Goal: Information Seeking & Learning: Learn about a topic

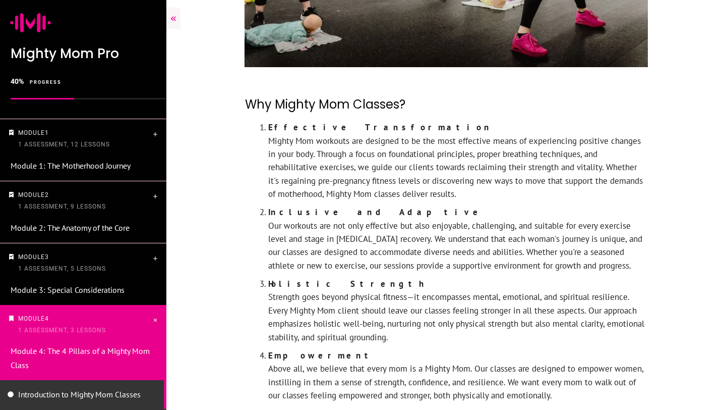
scroll to position [332, 0]
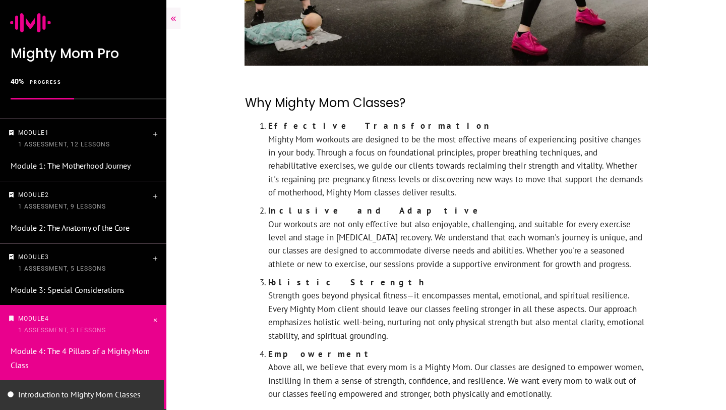
click at [345, 166] on li "Effective Transformation Mighty Mom workouts are designed to be the most effect…" at bounding box center [458, 161] width 380 height 85
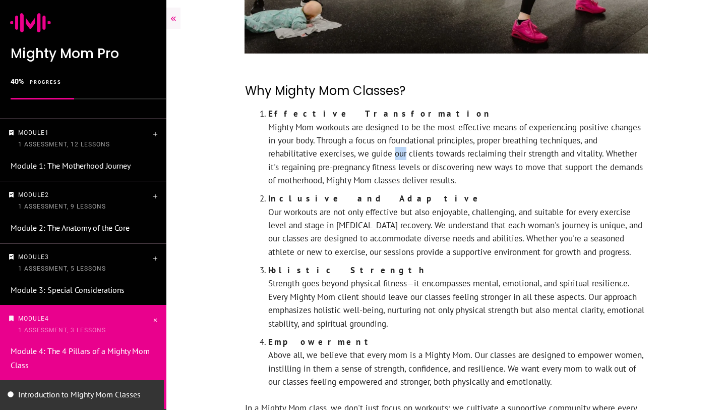
scroll to position [347, 0]
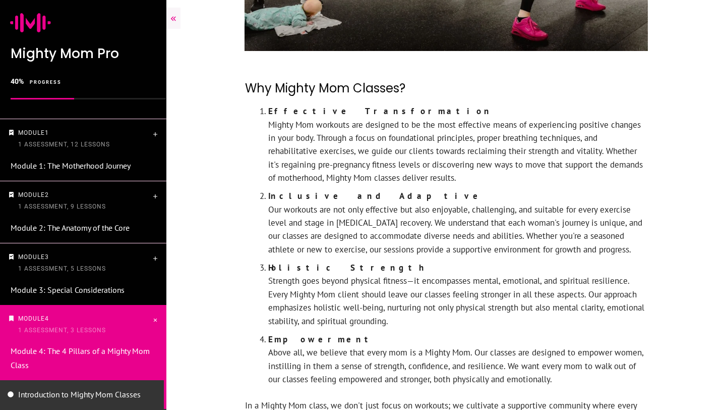
click at [367, 113] on li "Effective Transformation Mighty Mom workouts are designed to be the most effect…" at bounding box center [458, 146] width 380 height 85
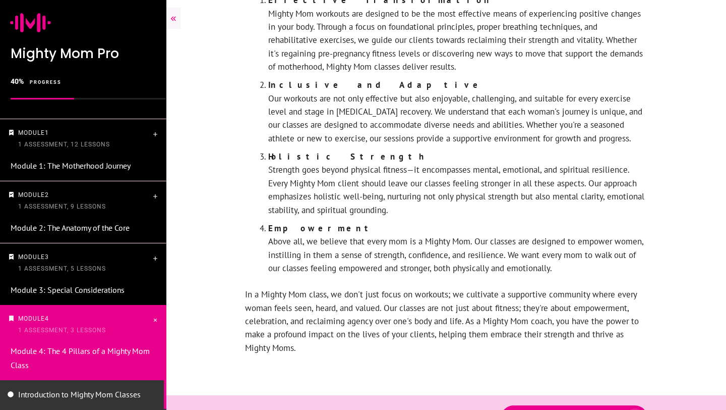
scroll to position [489, 0]
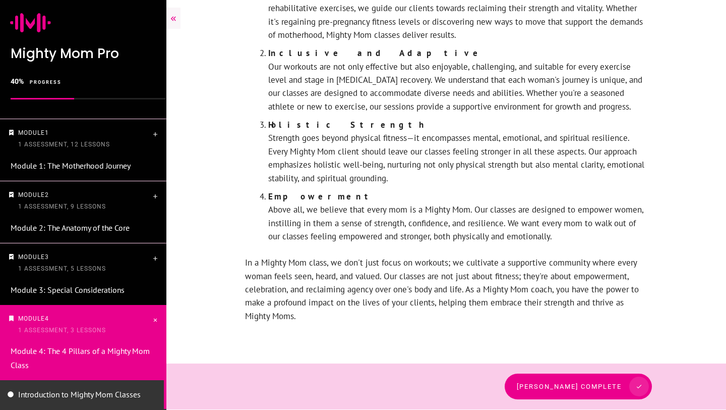
click at [600, 388] on span "Mark lesson complete" at bounding box center [569, 386] width 105 height 8
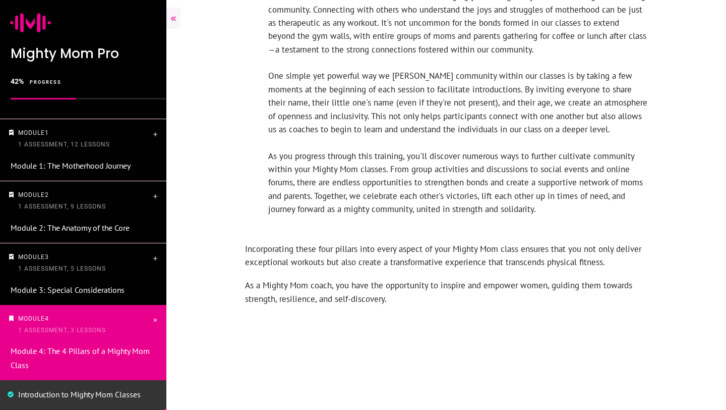
scroll to position [1812, 0]
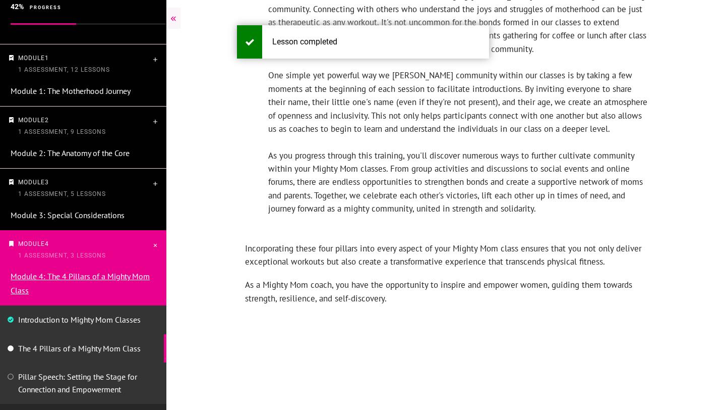
scroll to position [105, 0]
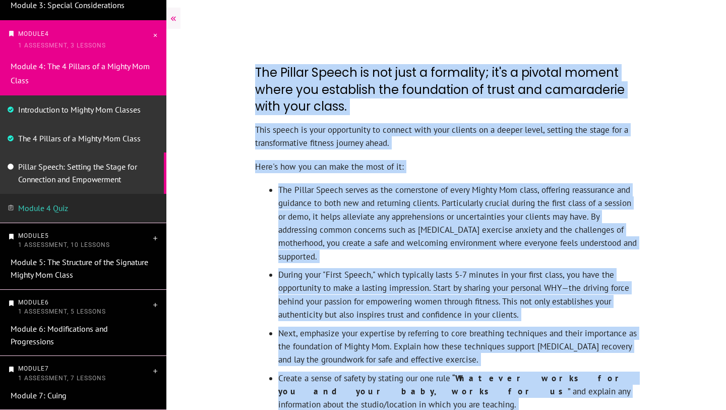
scroll to position [356, 0]
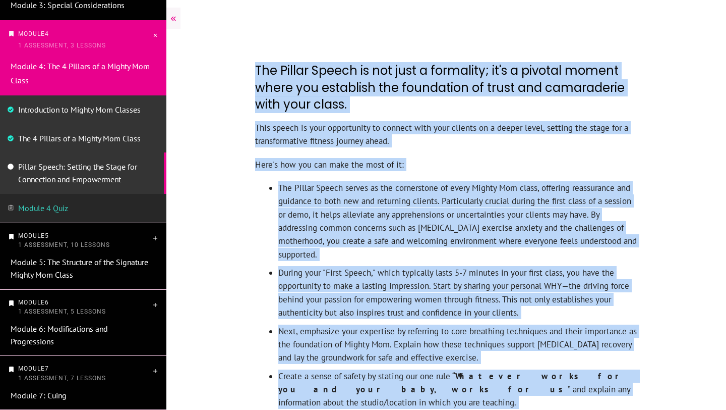
drag, startPoint x: 255, startPoint y: 100, endPoint x: 453, endPoint y: 405, distance: 363.0
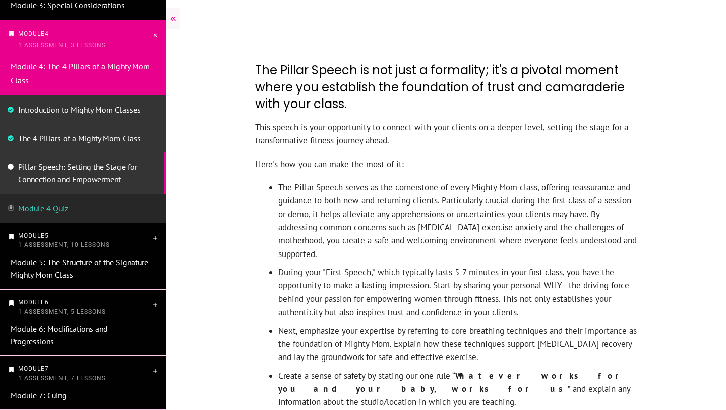
click at [256, 68] on h2 "The Pillar Speech is not just a formality; it's a pivotal moment where you esta…" at bounding box center [446, 86] width 382 height 67
click at [282, 237] on li "The Pillar Speech serves as the cornerstone of every Mighty Mom class, offering…" at bounding box center [458, 223] width 360 height 85
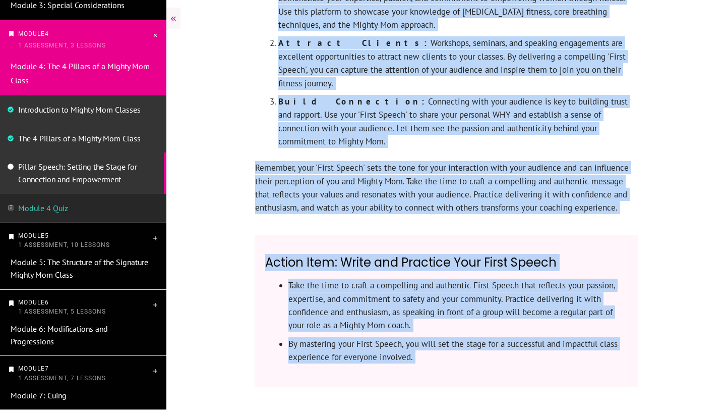
scroll to position [1167, 0]
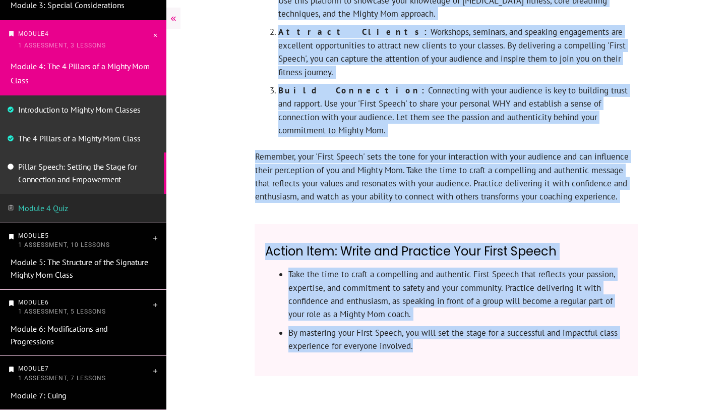
drag, startPoint x: 255, startPoint y: 68, endPoint x: 434, endPoint y: 309, distance: 300.3
copy div "The Pillar Speech is not just a formality; it's a pivotal moment where you esta…"
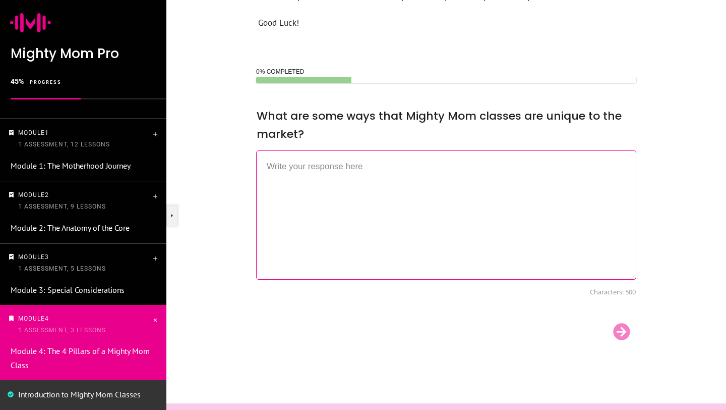
scroll to position [448, 0]
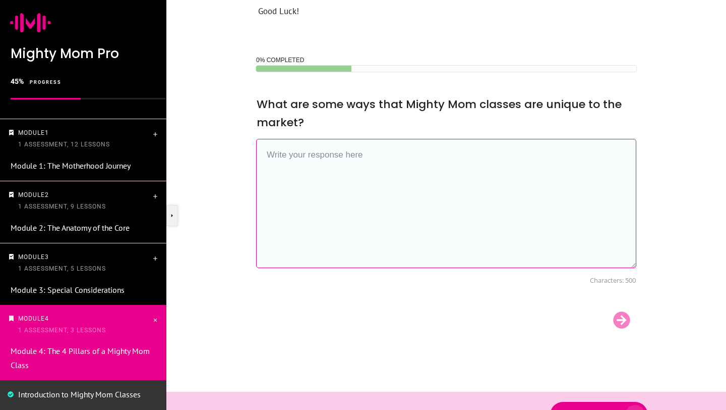
click at [360, 163] on textarea at bounding box center [446, 203] width 380 height 129
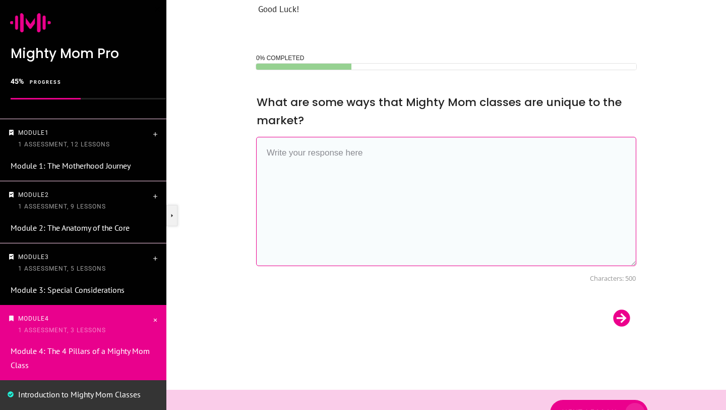
scroll to position [450, 0]
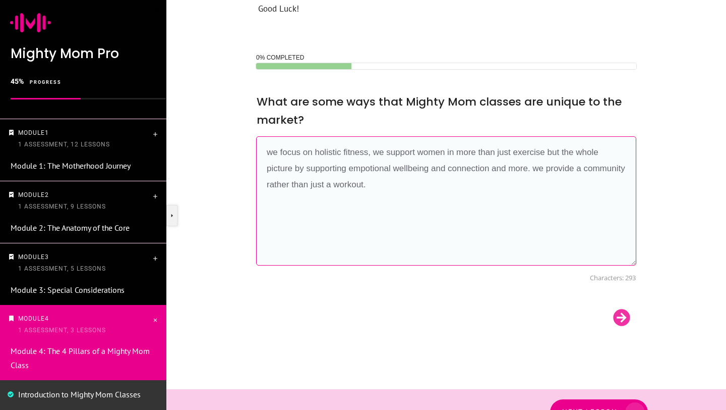
type textarea "we focus on holistic fitness, we support women in more than just exercise but t…"
click at [620, 314] on div at bounding box center [622, 317] width 30 height 20
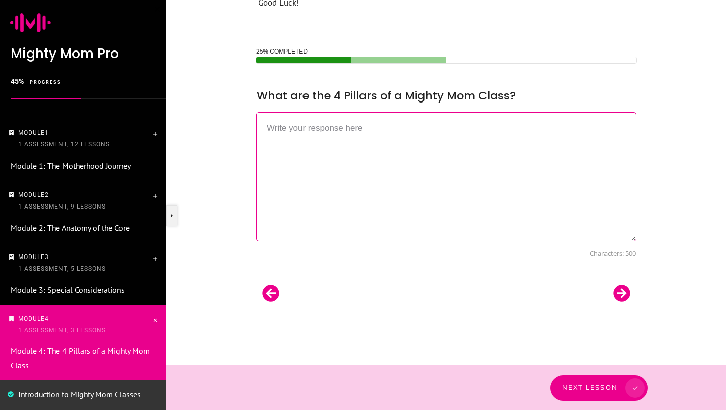
scroll to position [458, 0]
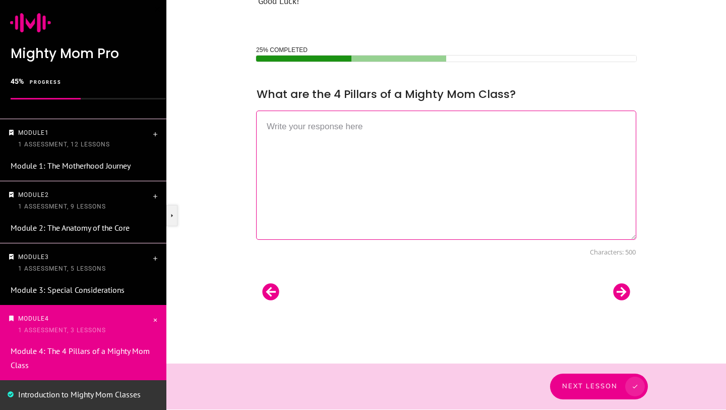
click at [373, 137] on textarea at bounding box center [446, 174] width 380 height 129
type textarea "1. passion 2. expertise 3. safety 4. community"
click at [623, 289] on div at bounding box center [622, 291] width 30 height 20
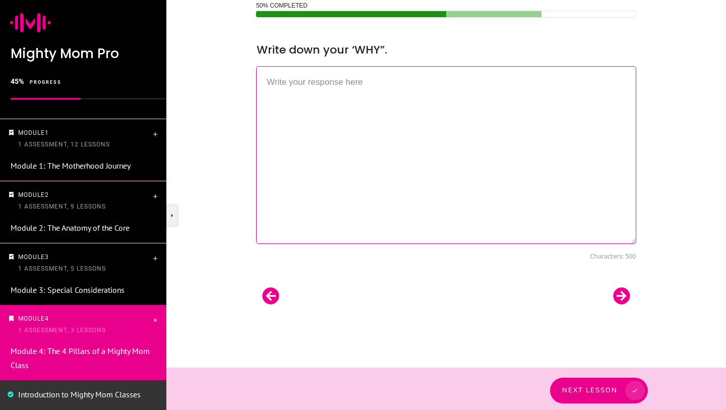
scroll to position [502, 0]
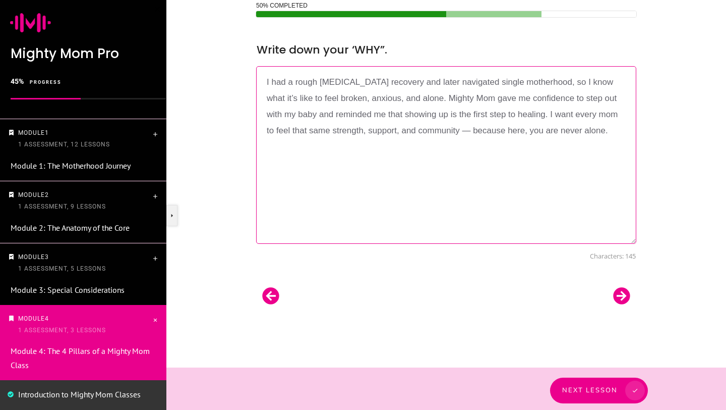
click at [447, 128] on textarea "I had a rough C-section recovery and later navigated single motherhood, so I kn…" at bounding box center [446, 155] width 380 height 178
type textarea "I had a rough C-section recovery and later navigated single motherhood, so I kn…"
click at [586, 133] on textarea "I had a rough C-section recovery and later navigated single motherhood, so I kn…" at bounding box center [446, 155] width 380 height 178
drag, startPoint x: 583, startPoint y: 131, endPoint x: 231, endPoint y: 74, distance: 356.1
click at [231, 74] on div "Some reminders: Once you start the quiz, you cannot click ‘BACK’ into the cours…" at bounding box center [446, 90] width 560 height 554
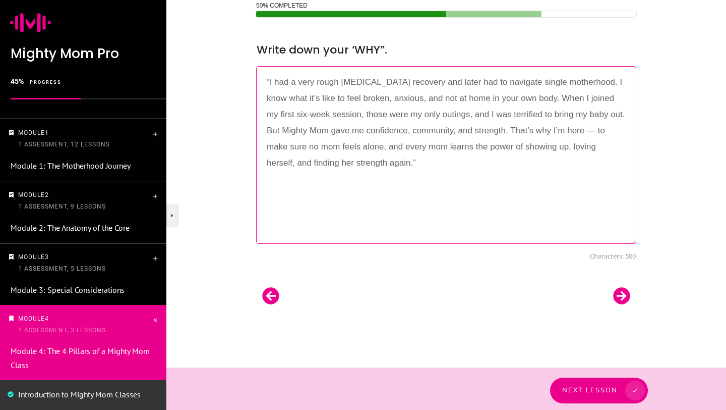
click at [270, 81] on textarea "“I had a very rough C-section recovery and later had to navigate single motherh…" at bounding box center [446, 155] width 380 height 178
click at [374, 161] on textarea "I had a very rough C-section recovery and later had to navigate single motherho…" at bounding box center [446, 155] width 380 height 178
click at [582, 130] on textarea "I had a very rough C-section recovery and later had to navigate single motherho…" at bounding box center [446, 155] width 380 height 178
type textarea "I had a very rough C-section recovery and later had to navigate single motherho…"
click at [620, 295] on div at bounding box center [622, 295] width 30 height 20
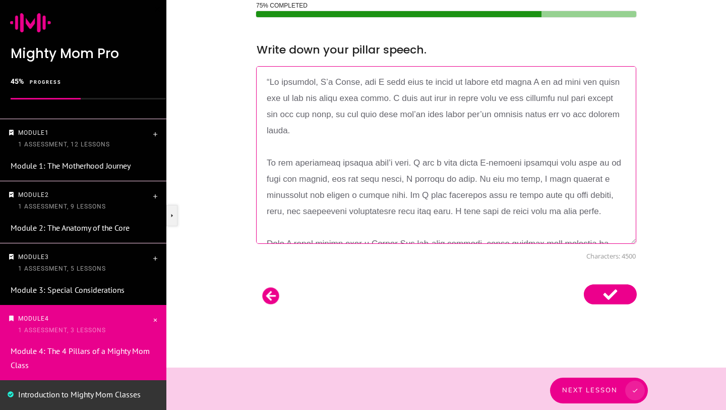
scroll to position [1133, 0]
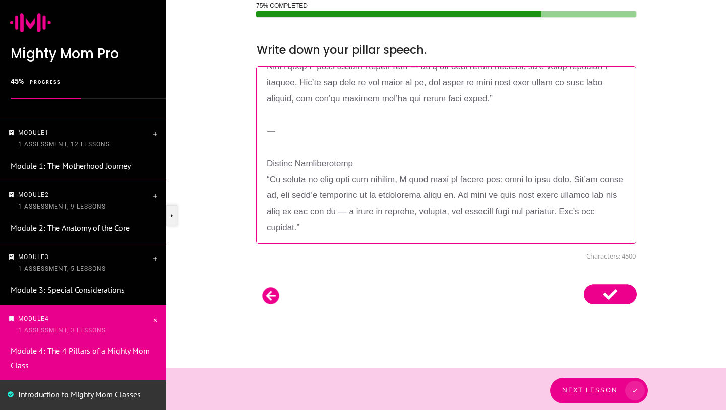
click at [304, 147] on textarea at bounding box center [446, 155] width 380 height 178
click at [270, 188] on textarea at bounding box center [446, 155] width 380 height 178
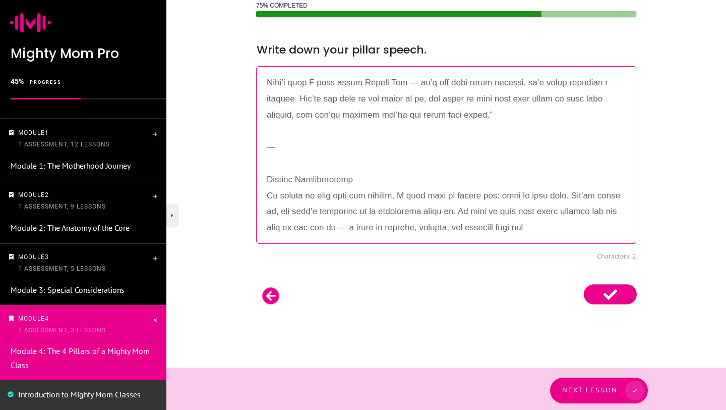
scroll to position [506, 0]
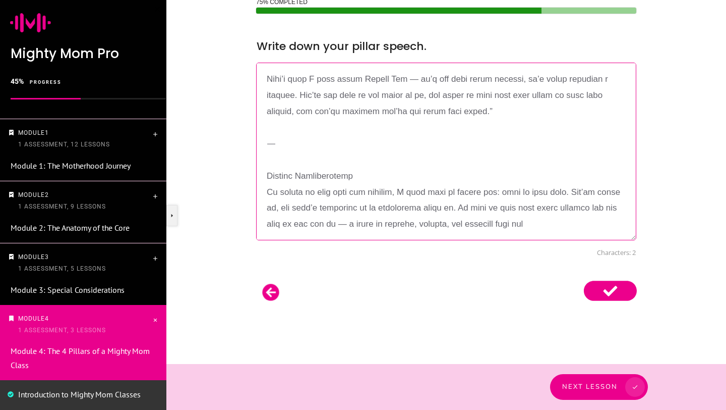
click at [563, 226] on textarea at bounding box center [446, 152] width 380 height 178
click at [308, 158] on textarea at bounding box center [446, 152] width 380 height 178
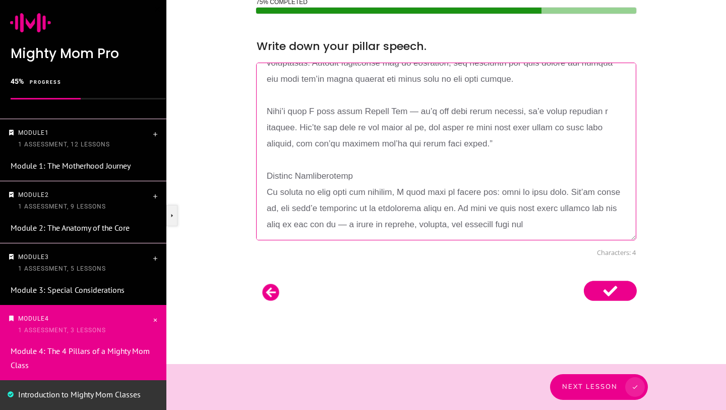
scroll to position [1096, 0]
drag, startPoint x: 369, startPoint y: 170, endPoint x: 268, endPoint y: 172, distance: 100.9
click at [268, 172] on textarea at bounding box center [446, 152] width 380 height 178
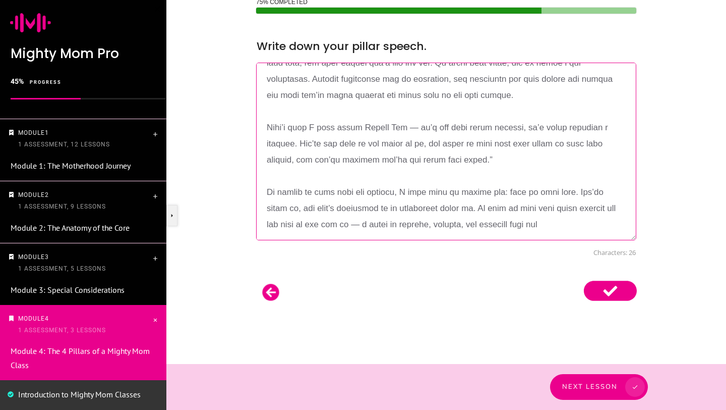
scroll to position [1080, 0]
click at [561, 223] on textarea at bounding box center [446, 152] width 380 height 178
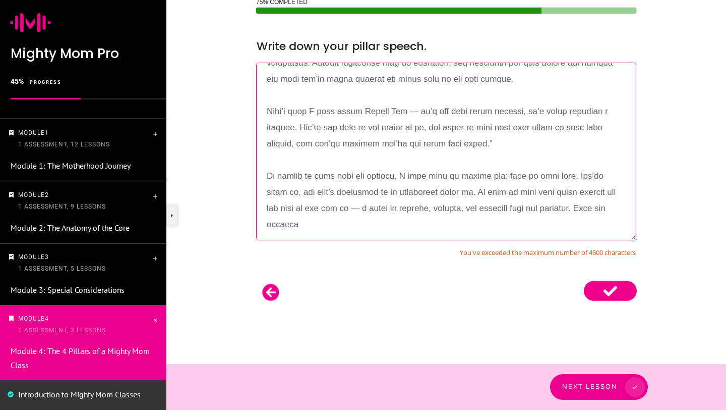
click at [406, 143] on textarea at bounding box center [446, 152] width 380 height 178
click at [295, 227] on textarea at bounding box center [446, 152] width 380 height 178
click at [419, 109] on textarea at bounding box center [446, 152] width 380 height 178
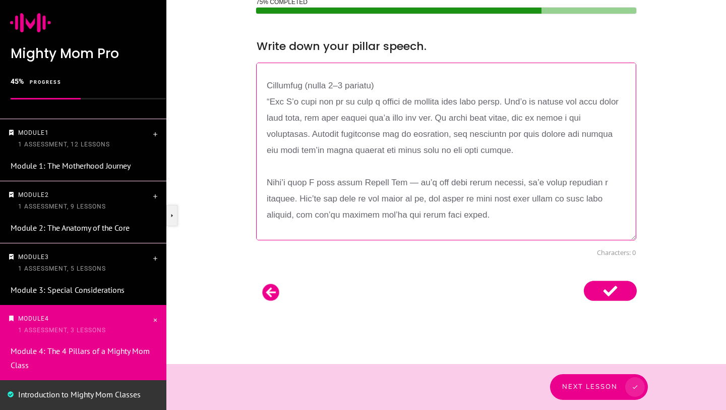
scroll to position [994, 0]
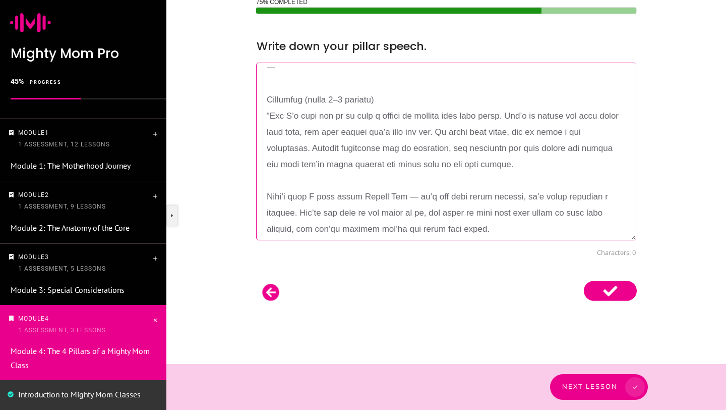
click at [270, 130] on textarea at bounding box center [446, 152] width 380 height 178
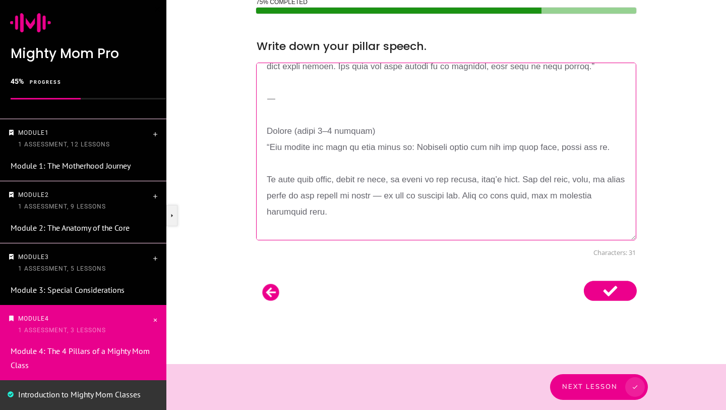
scroll to position [753, 0]
drag, startPoint x: 387, startPoint y: 146, endPoint x: 262, endPoint y: 144, distance: 124.6
click at [262, 144] on textarea at bounding box center [446, 152] width 380 height 178
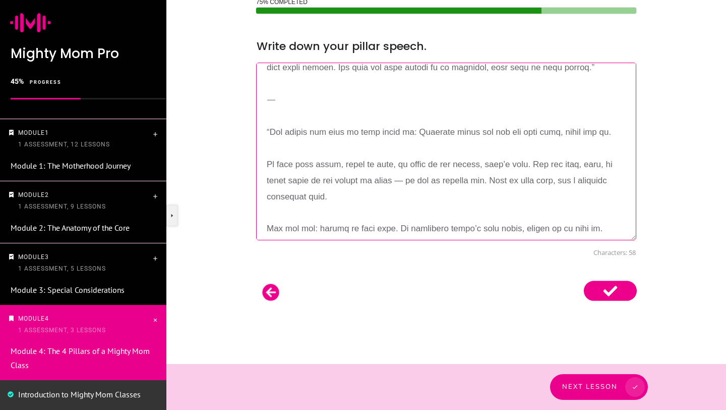
click at [269, 146] on textarea at bounding box center [446, 152] width 380 height 178
click at [265, 178] on textarea at bounding box center [446, 152] width 380 height 178
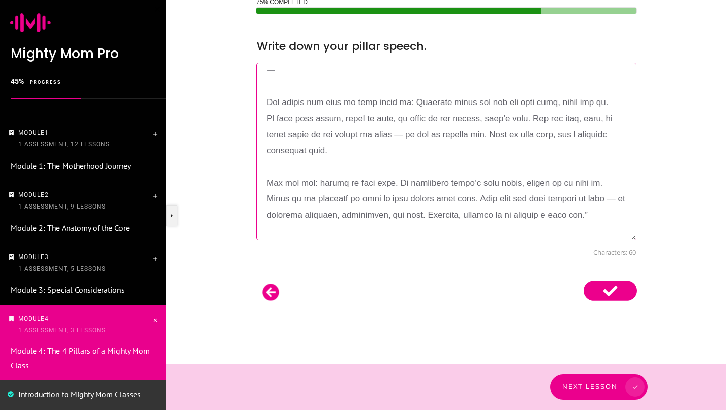
scroll to position [786, 0]
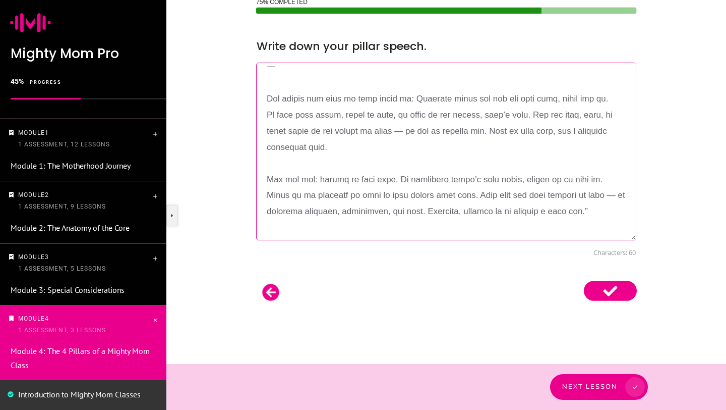
click at [337, 133] on textarea at bounding box center [446, 152] width 380 height 178
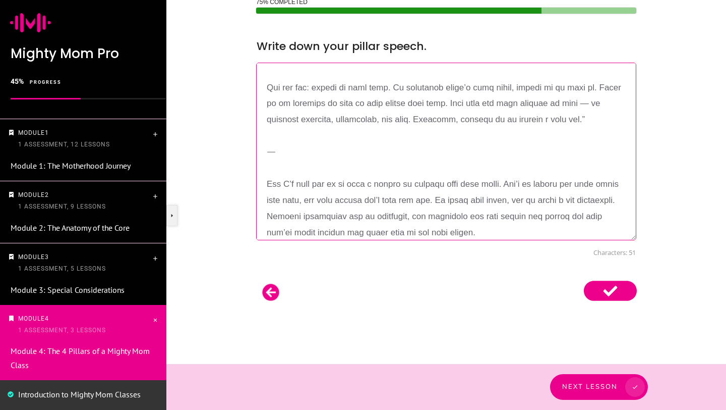
scroll to position [881, 0]
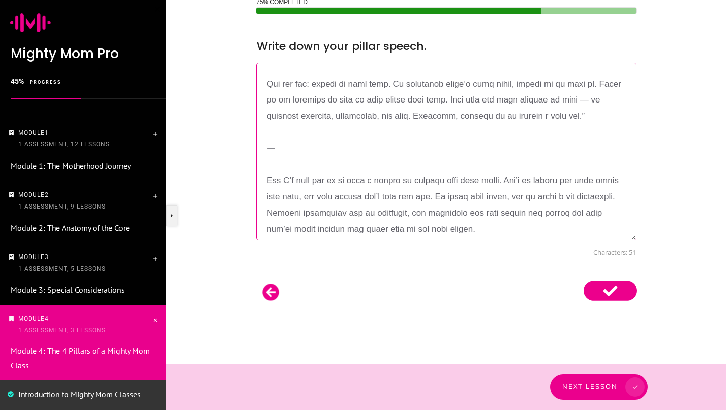
click at [613, 134] on textarea at bounding box center [446, 152] width 380 height 178
click at [507, 99] on textarea at bounding box center [446, 152] width 380 height 178
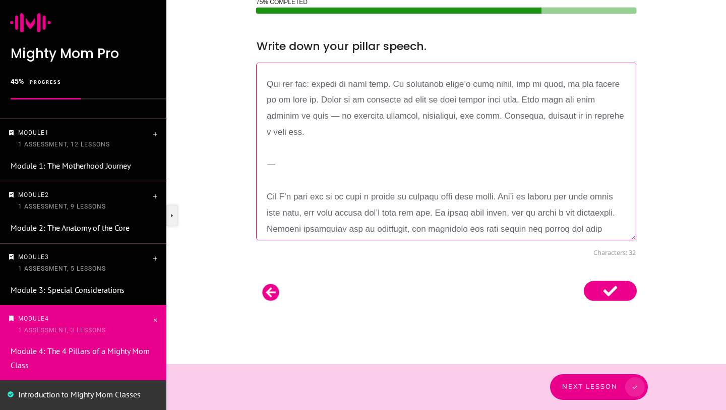
click at [276, 114] on textarea at bounding box center [446, 152] width 380 height 178
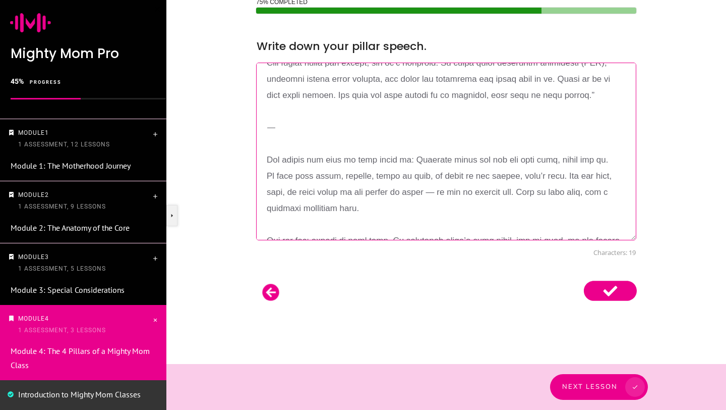
scroll to position [670, 0]
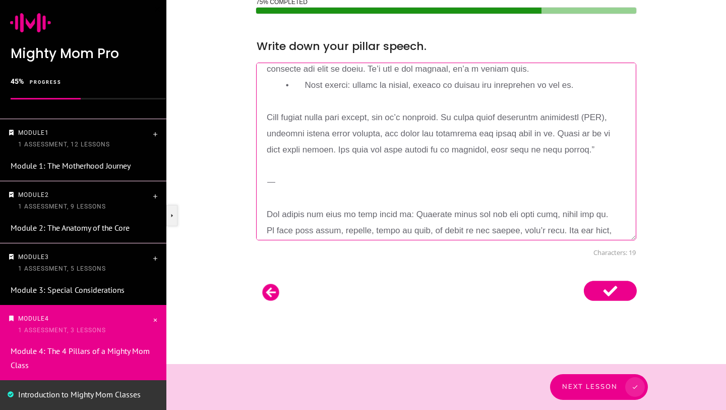
click at [572, 171] on textarea at bounding box center [446, 152] width 380 height 178
click at [592, 134] on textarea at bounding box center [446, 152] width 380 height 178
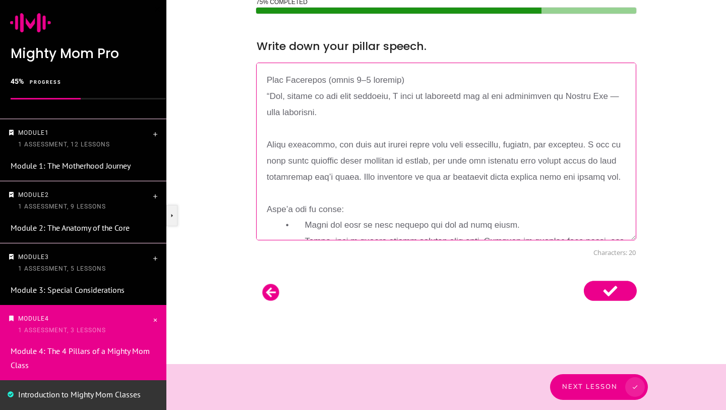
scroll to position [380, 0]
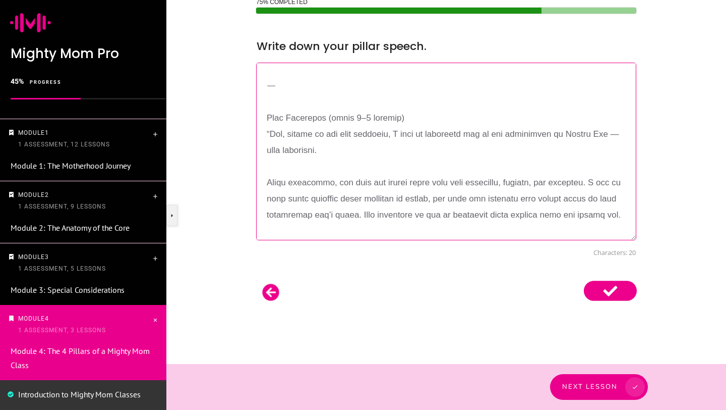
click at [272, 134] on textarea at bounding box center [446, 152] width 380 height 178
drag, startPoint x: 418, startPoint y: 118, endPoint x: 327, endPoint y: 117, distance: 90.8
click at [327, 117] on textarea at bounding box center [446, 152] width 380 height 178
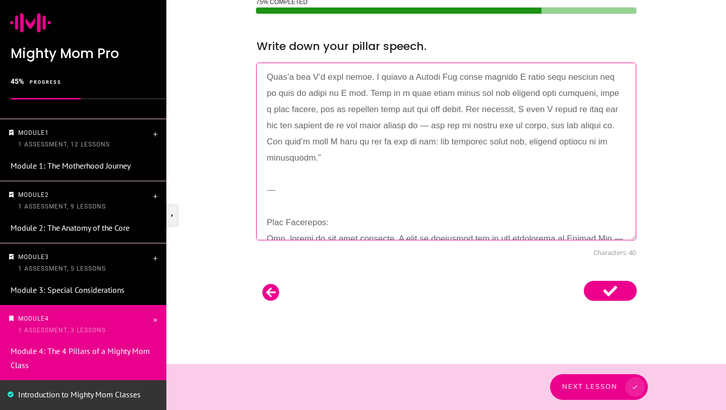
scroll to position [274, 0]
click at [317, 160] on textarea at bounding box center [446, 152] width 380 height 178
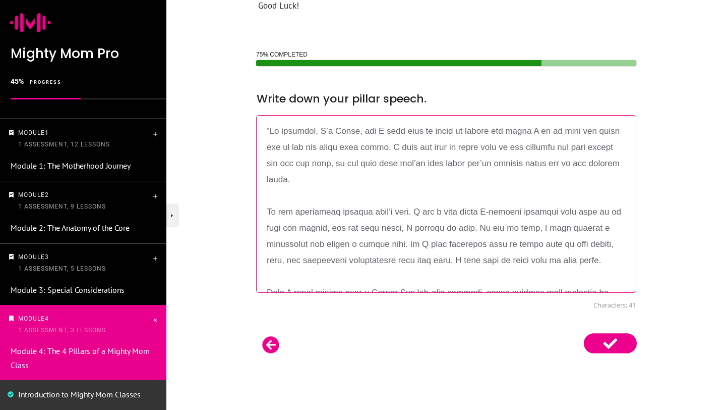
scroll to position [438, 0]
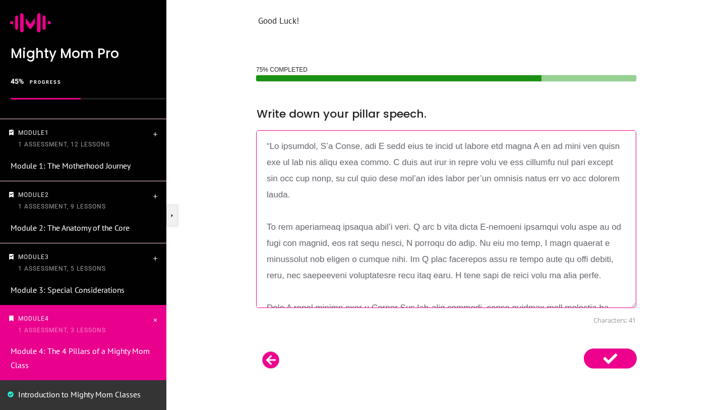
click at [269, 142] on textarea at bounding box center [446, 219] width 380 height 178
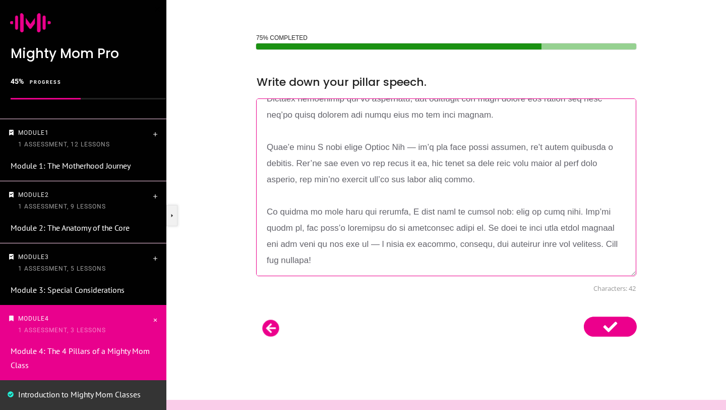
scroll to position [506, 0]
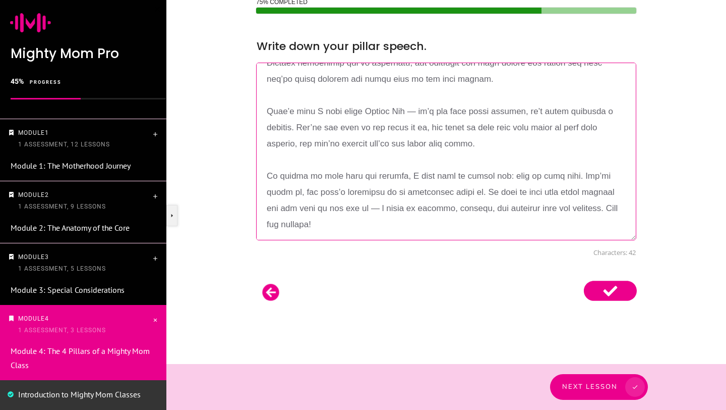
drag, startPoint x: 267, startPoint y: 144, endPoint x: 345, endPoint y: 409, distance: 276.1
type textarea "Hi everyone, I’m Haley, and I just want to start by saying how proud I am of ea…"
click at [499, 282] on div at bounding box center [446, 292] width 381 height 20
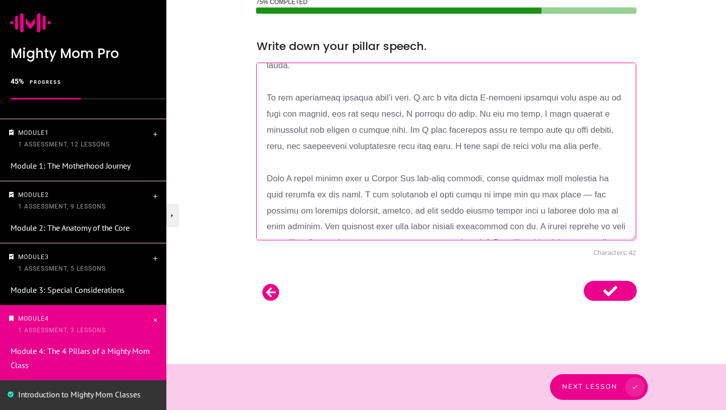
scroll to position [0, 0]
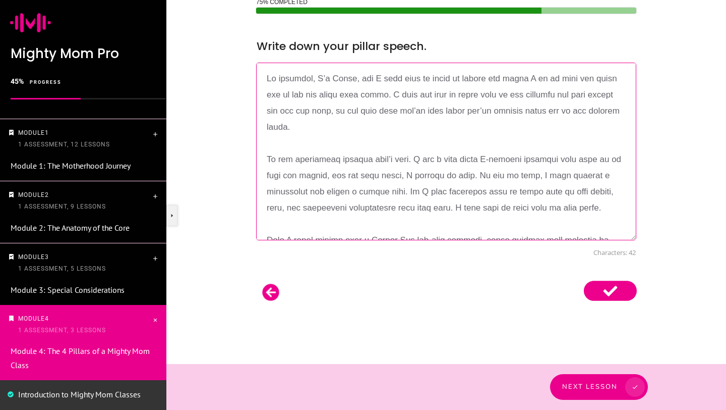
click at [613, 296] on use at bounding box center [610, 290] width 53 height 20
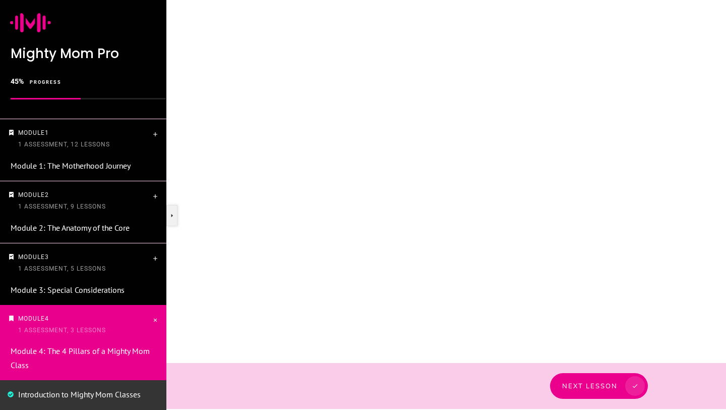
scroll to position [504, 0]
click at [612, 387] on div "Next Lesson" at bounding box center [446, 386] width 403 height 26
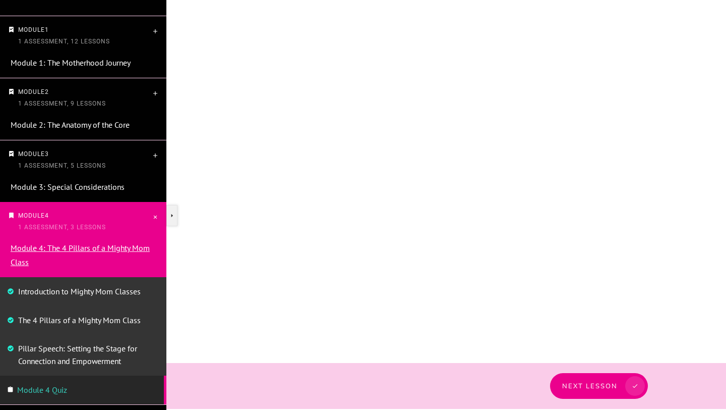
scroll to position [102, 0]
click at [323, 152] on div at bounding box center [446, 128] width 401 height 284
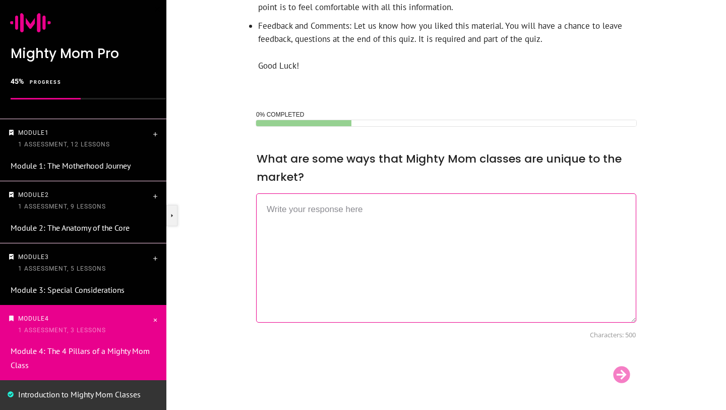
scroll to position [396, 0]
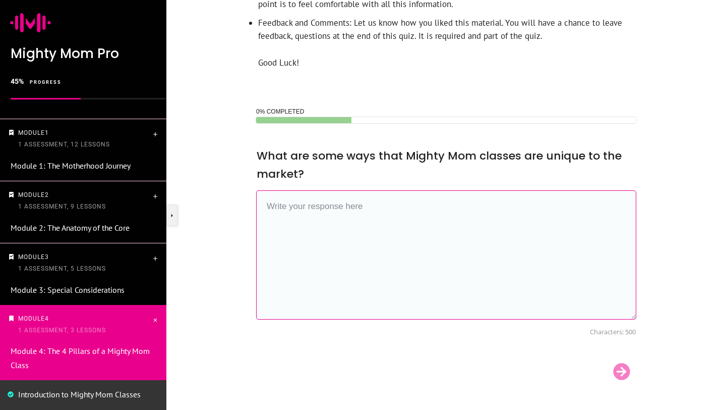
click at [302, 223] on textarea at bounding box center [446, 254] width 380 height 129
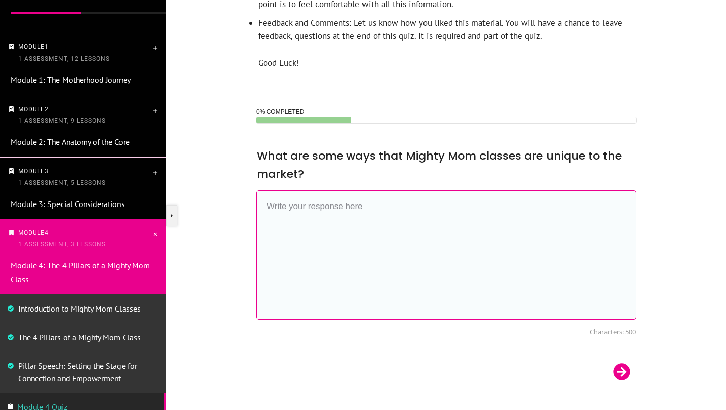
scroll to position [90, 0]
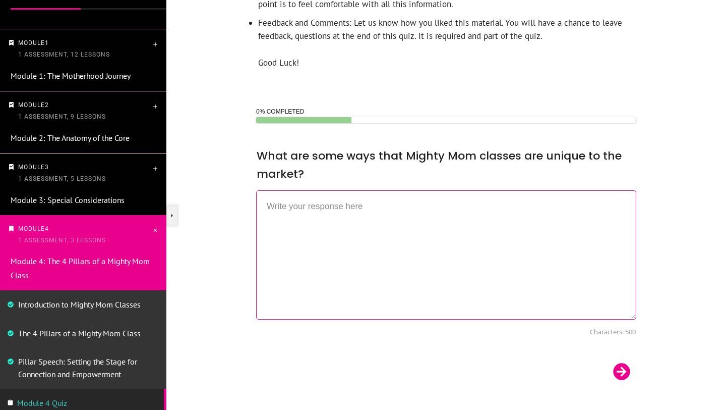
click at [86, 305] on link "Introduction to Mighty Mom Classes" at bounding box center [79, 304] width 123 height 10
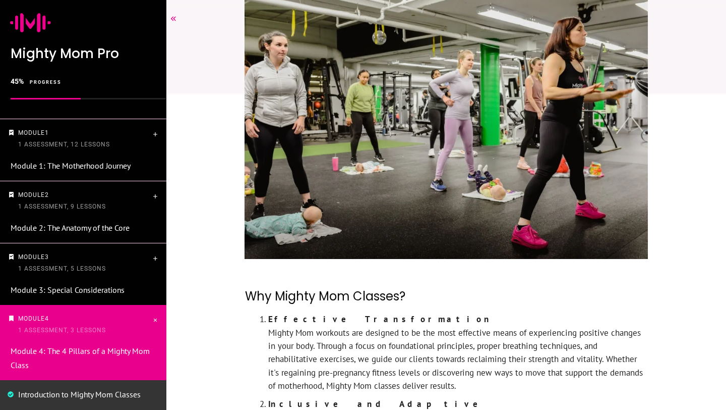
scroll to position [143, 0]
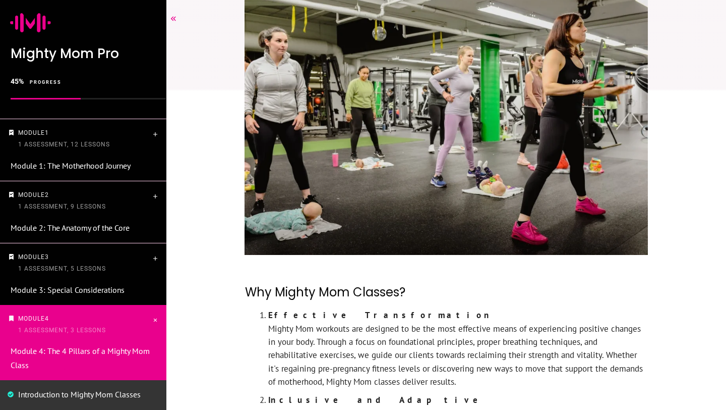
click at [117, 196] on p "Module 2 1 Assessment, 9 Lessons" at bounding box center [84, 200] width 133 height 23
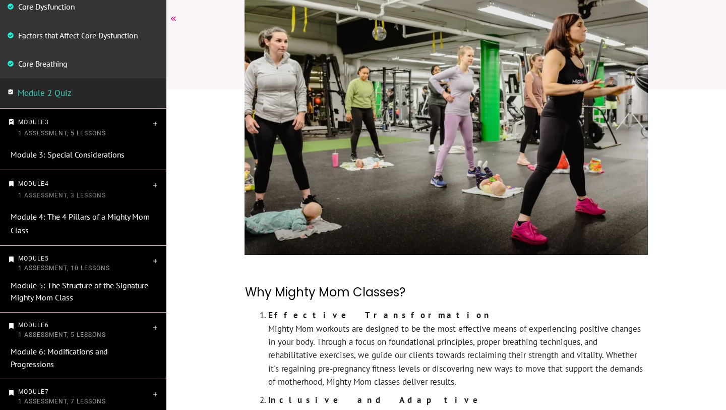
scroll to position [451, 0]
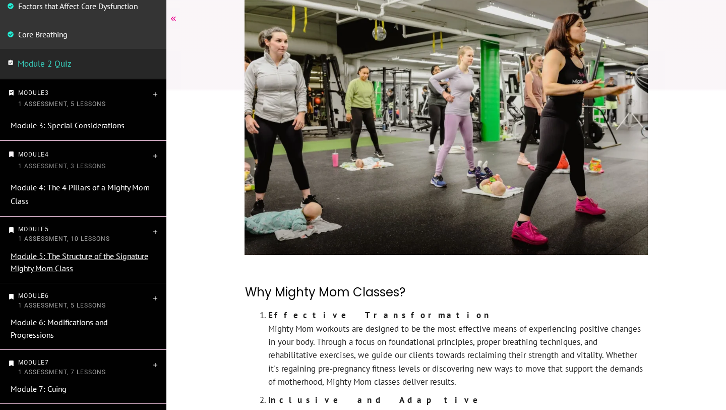
click at [78, 252] on link "Module 5: The Structure of the Signature Mighty Mom Class" at bounding box center [80, 262] width 138 height 23
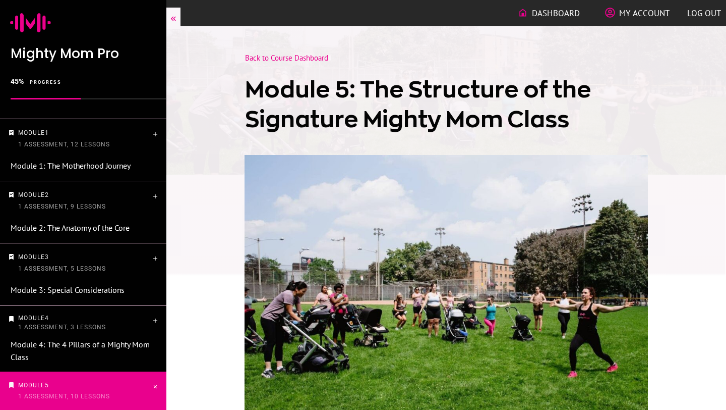
click at [167, 232] on div at bounding box center [446, 318] width 559 height 287
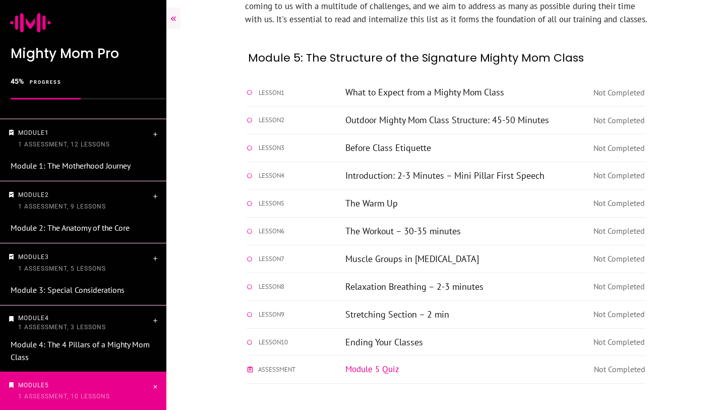
scroll to position [897, 0]
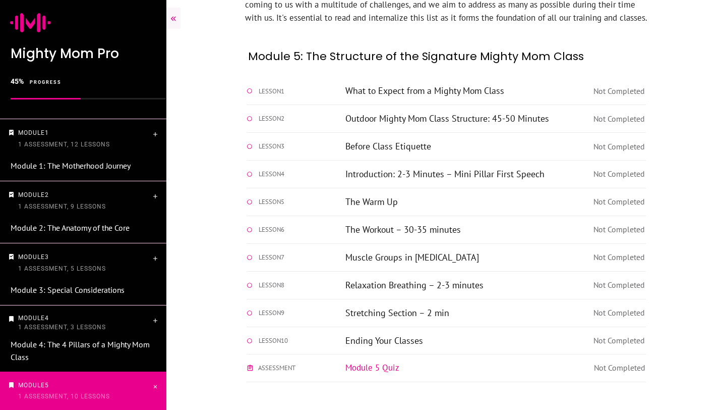
click at [477, 92] on link "What to Expect from a Mighty Mom Class" at bounding box center [424, 91] width 159 height 12
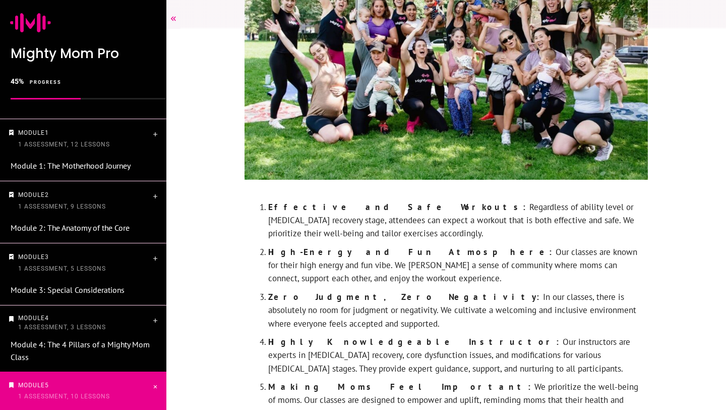
scroll to position [228, 0]
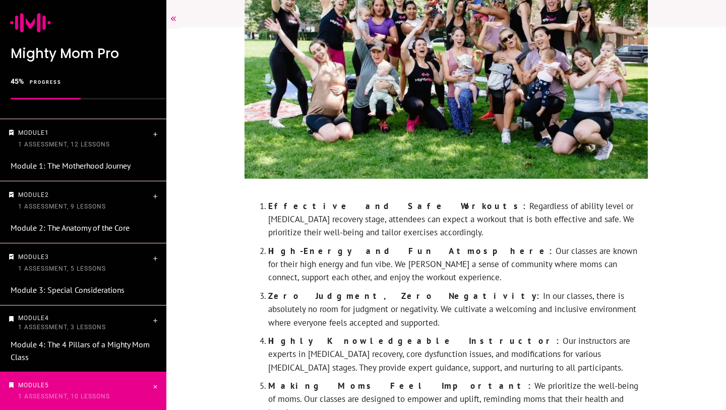
click at [171, 18] on icon at bounding box center [173, 18] width 5 height 5
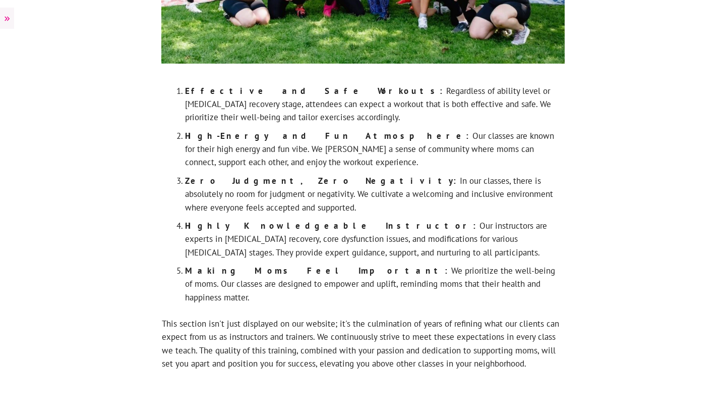
scroll to position [351, 0]
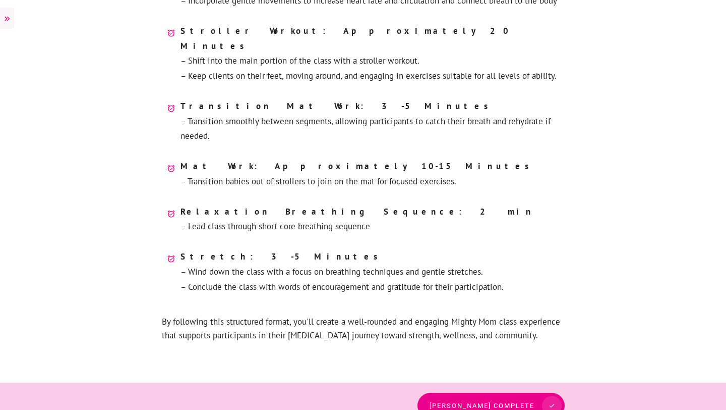
scroll to position [566, 0]
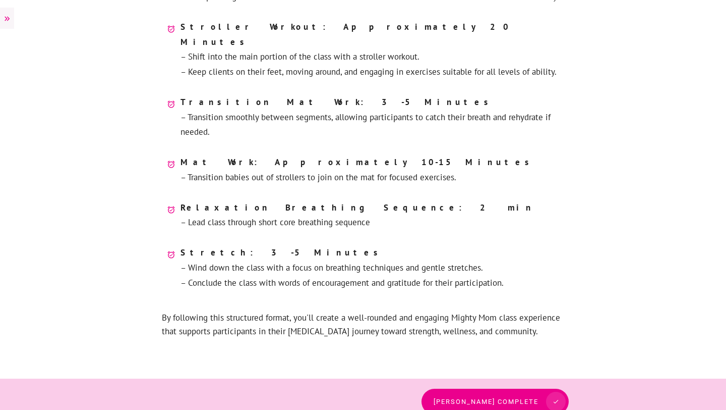
click at [517, 397] on span "[PERSON_NAME] complete" at bounding box center [486, 401] width 105 height 8
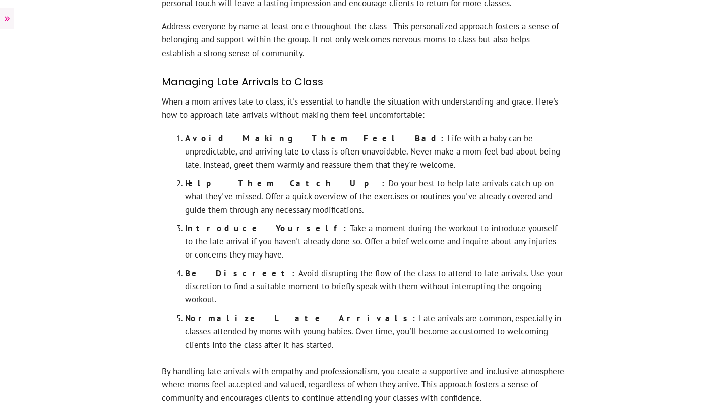
scroll to position [1270, 0]
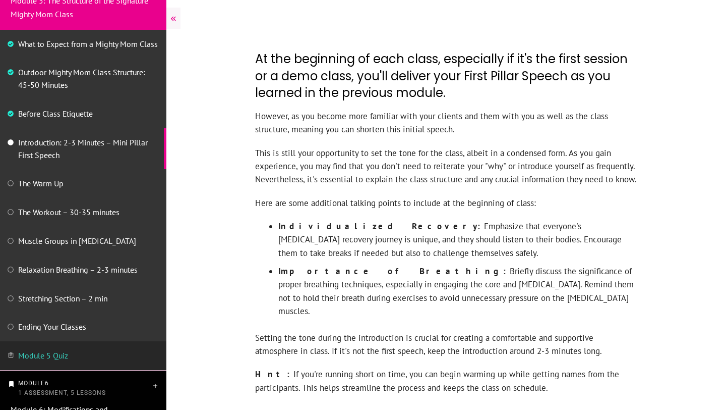
scroll to position [425, 0]
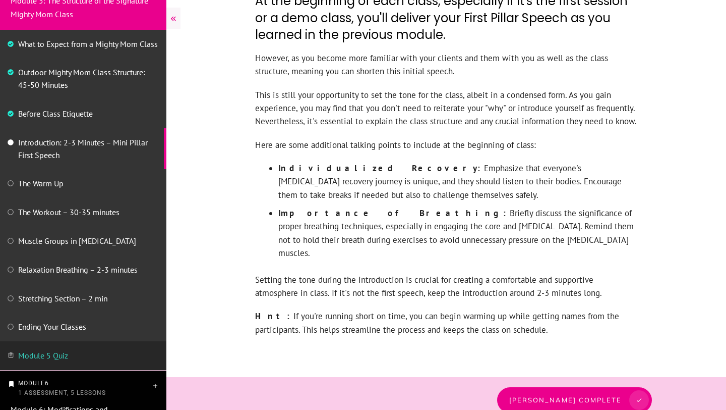
click at [574, 395] on span "[PERSON_NAME] complete" at bounding box center [565, 399] width 112 height 8
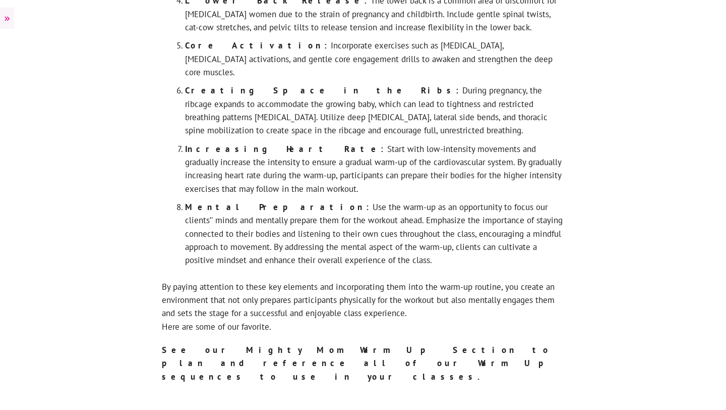
scroll to position [952, 0]
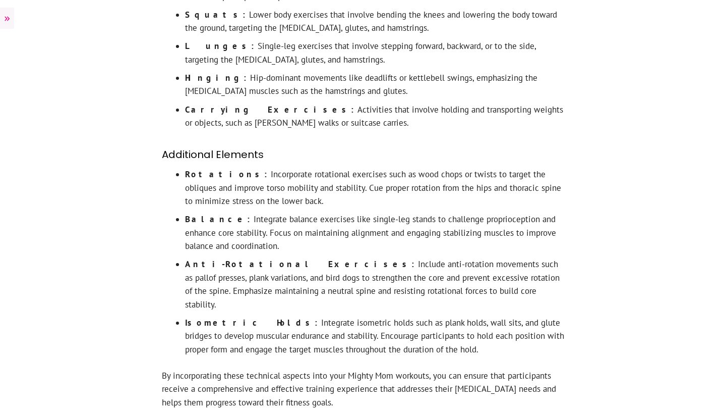
scroll to position [1421, 0]
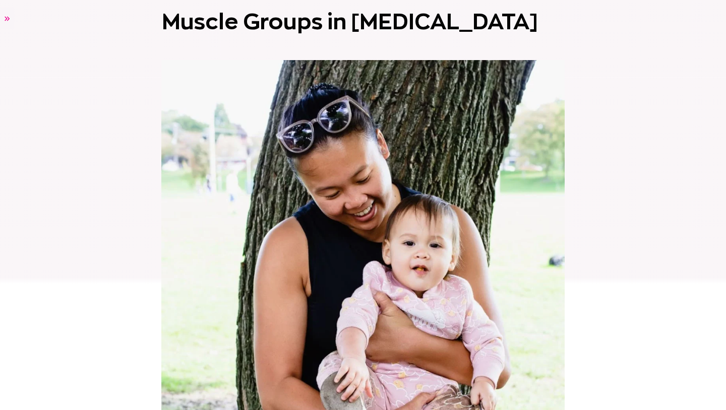
scroll to position [79, 0]
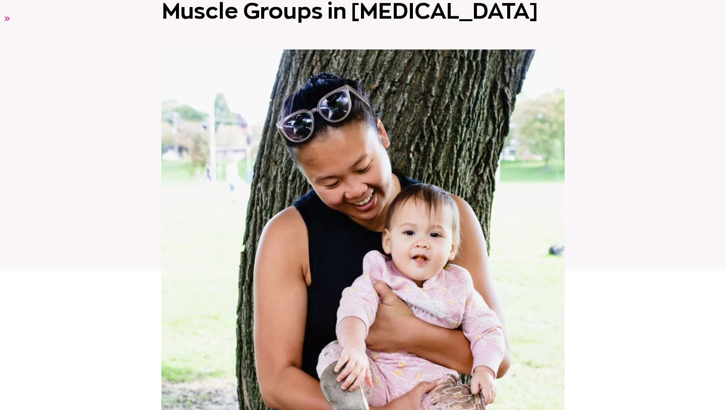
click at [8, 19] on icon at bounding box center [7, 18] width 5 height 5
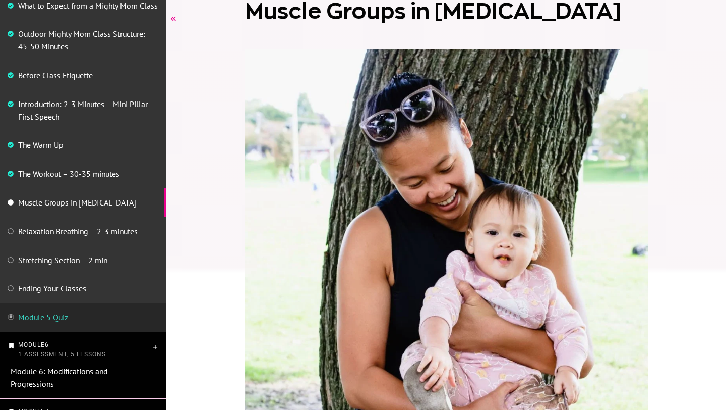
scroll to position [456, 0]
click at [675, 240] on div at bounding box center [446, 361] width 560 height 588
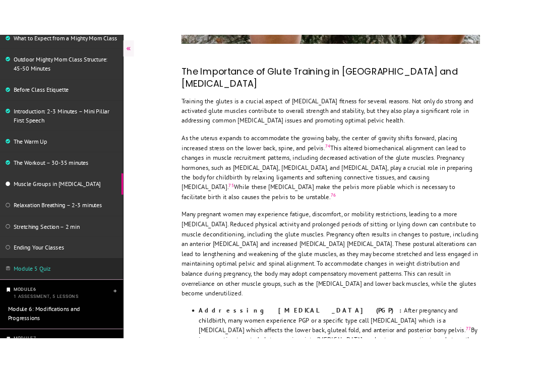
scroll to position [722, 0]
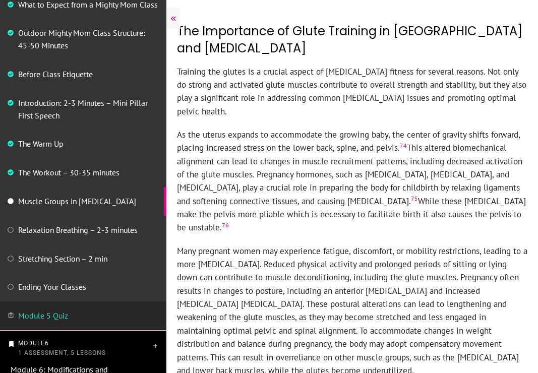
click at [172, 22] on icon at bounding box center [173, 18] width 9 height 9
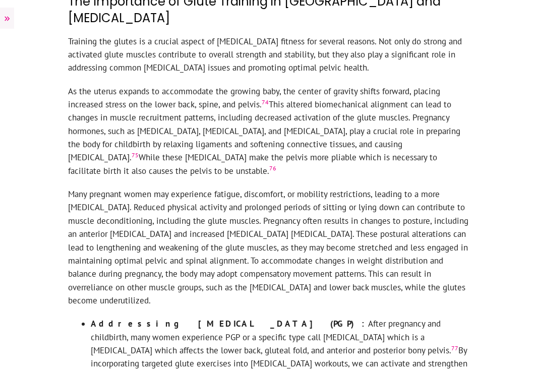
scroll to position [771, 0]
